Goal: Information Seeking & Learning: Understand process/instructions

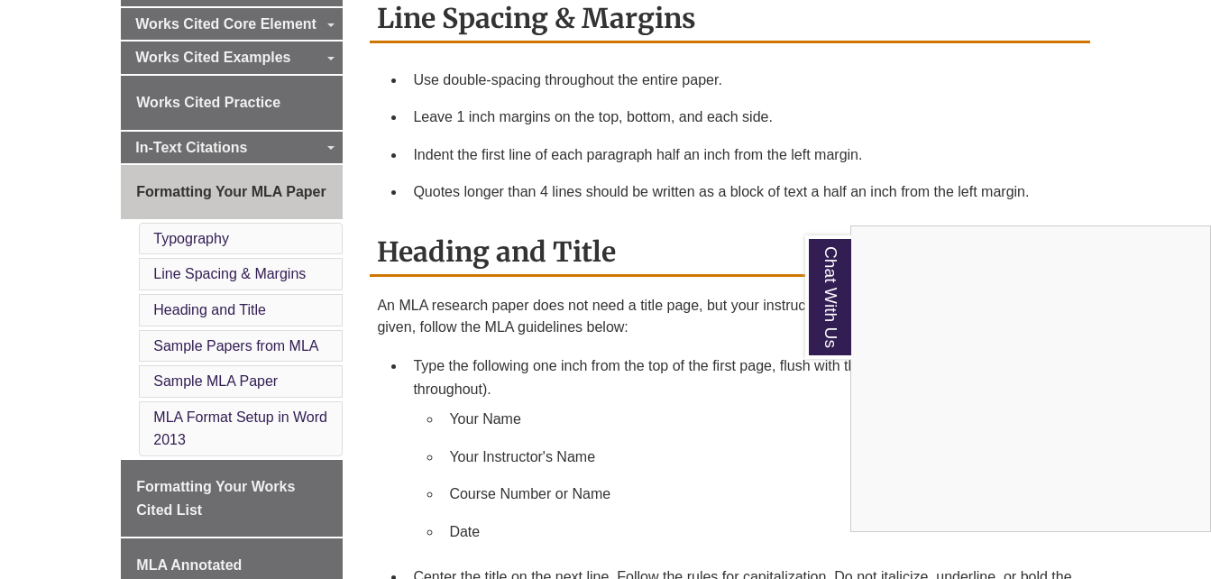
scroll to position [632, 0]
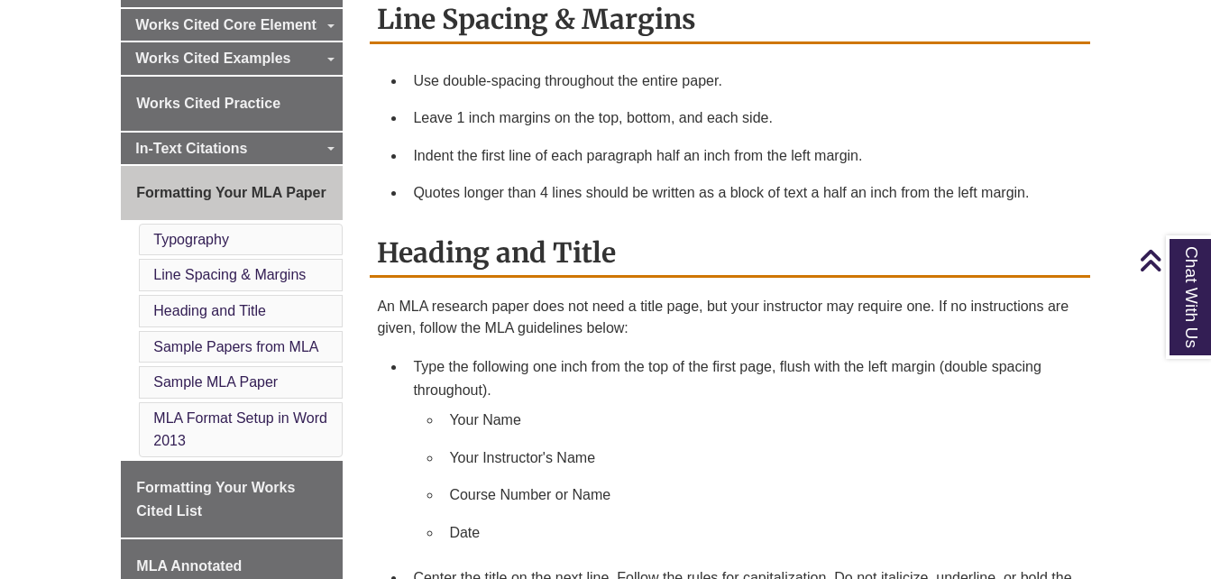
click at [1045, 105] on li "Leave 1 inch margins on the top, bottom, and each side." at bounding box center [744, 118] width 676 height 38
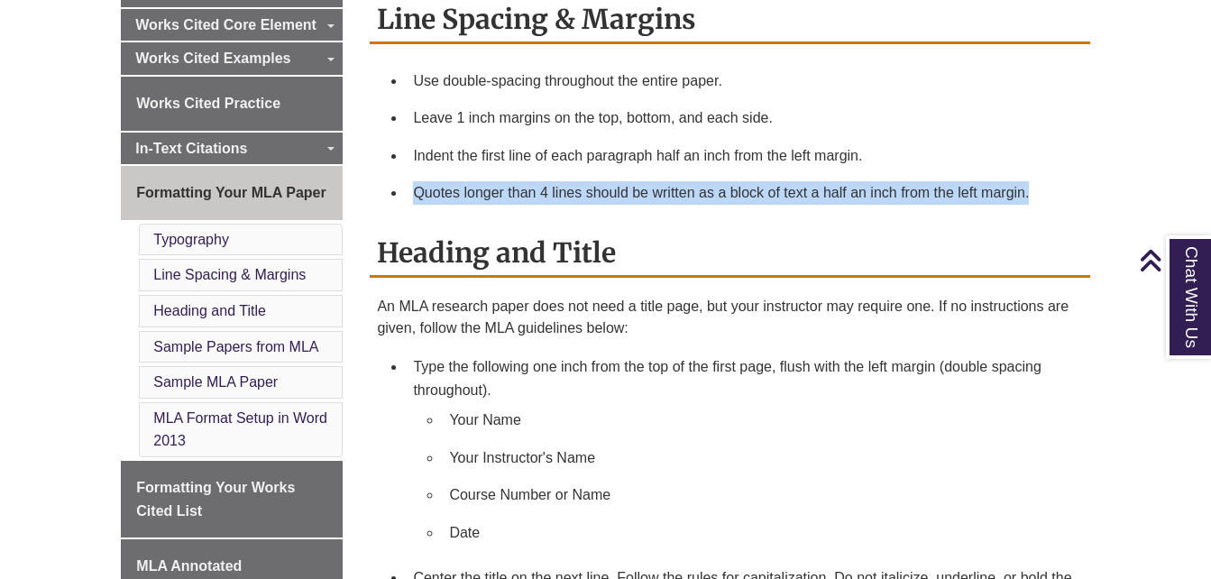
drag, startPoint x: 890, startPoint y: 164, endPoint x: 886, endPoint y: 216, distance: 51.5
click at [886, 216] on div "Line Spacing & Margins Use double-spacing throughout the entire paper. Leave 1 …" at bounding box center [730, 113] width 720 height 234
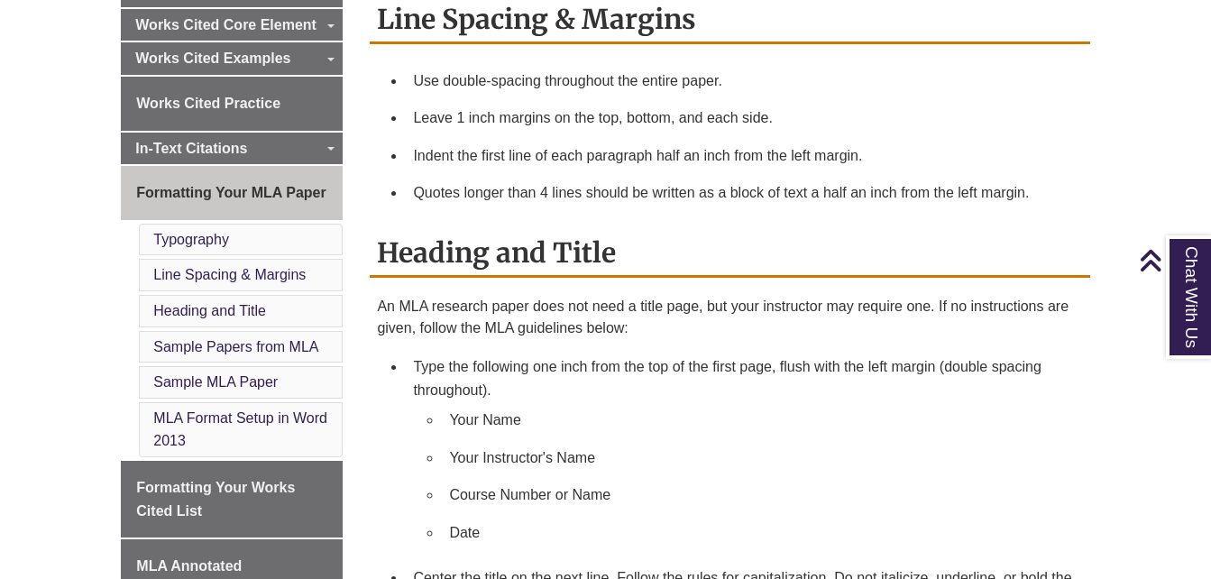
click at [886, 216] on div "Line Spacing & Margins Use double-spacing throughout the entire paper. Leave 1 …" at bounding box center [730, 113] width 720 height 234
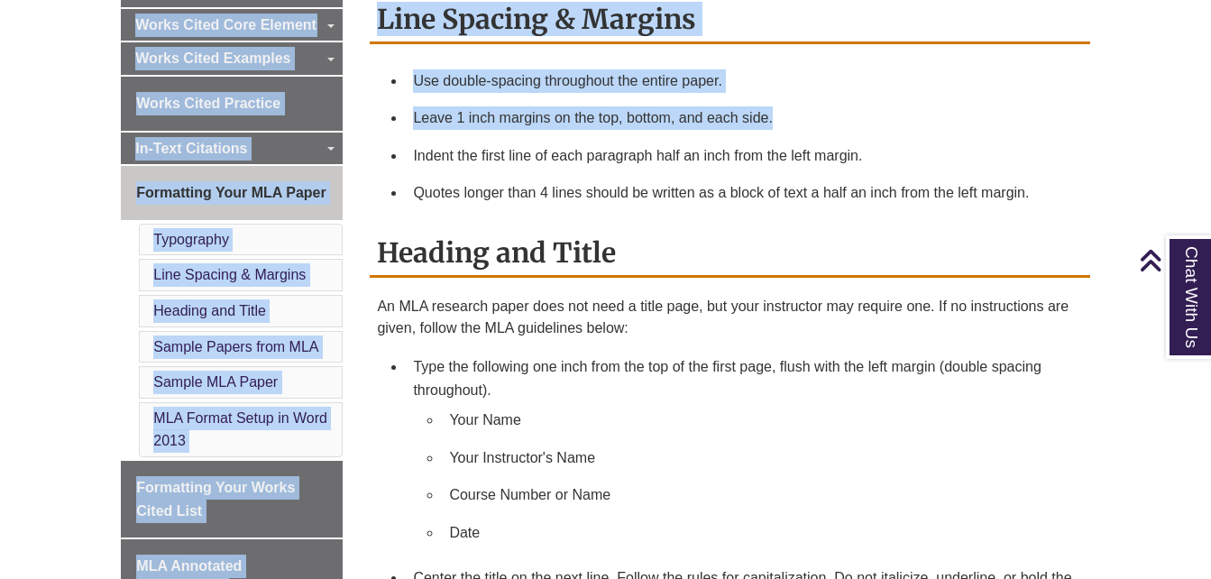
drag, startPoint x: 873, startPoint y: 128, endPoint x: -4, endPoint y: -67, distance: 897.9
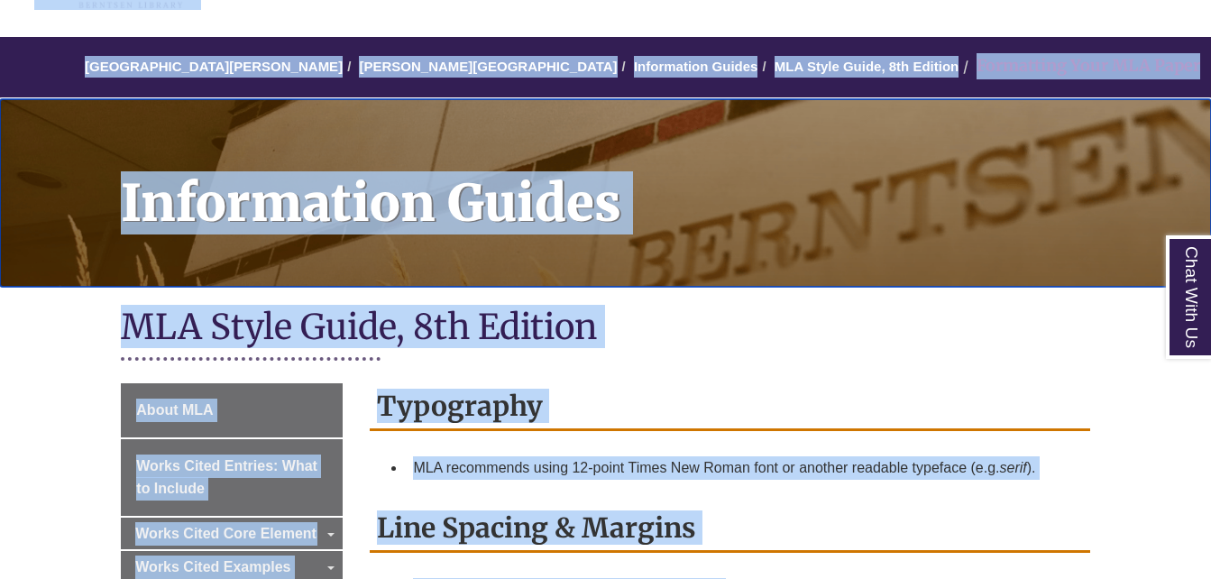
click at [746, 144] on h1 "Information Guides" at bounding box center [656, 181] width 1110 height 164
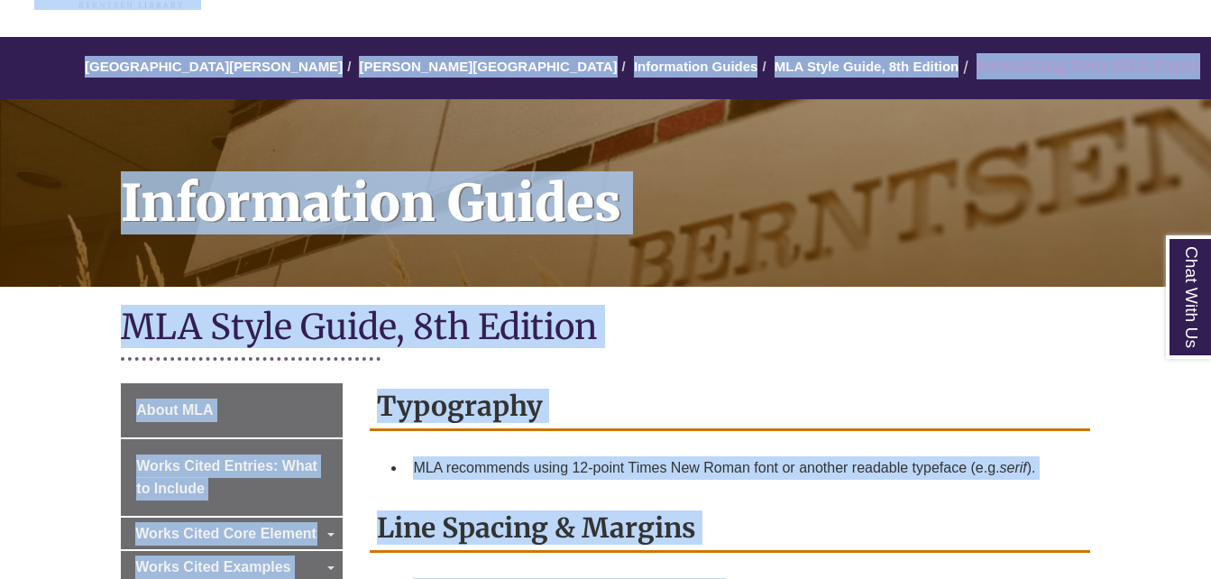
click at [898, 320] on h1 "MLA Style Guide, 8th Edition" at bounding box center [605, 329] width 969 height 48
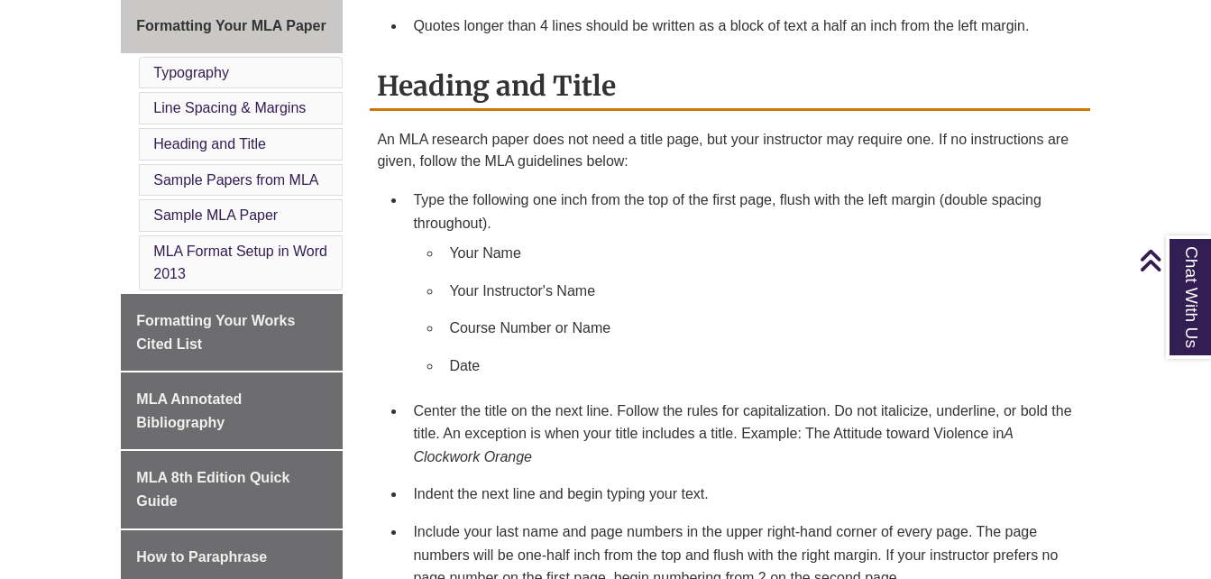
scroll to position [840, 0]
